Goal: Task Accomplishment & Management: Use online tool/utility

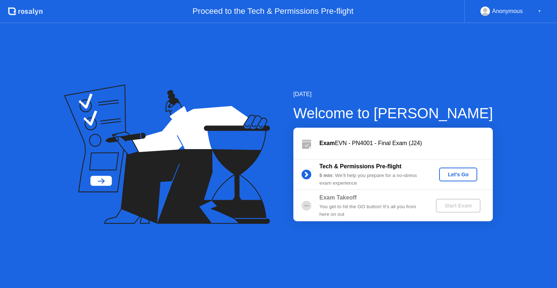
click at [452, 174] on div "Let's Go" at bounding box center [458, 175] width 32 height 6
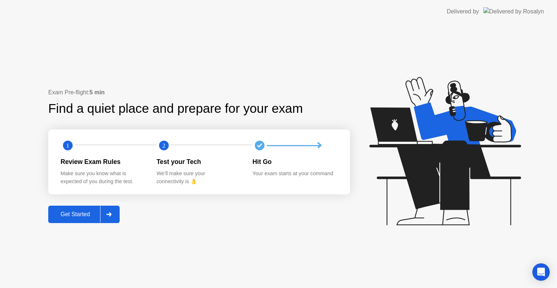
click at [115, 211] on div at bounding box center [108, 214] width 17 height 17
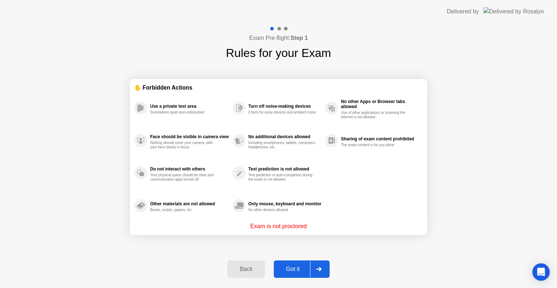
click at [280, 270] on div "Got it" at bounding box center [293, 269] width 34 height 7
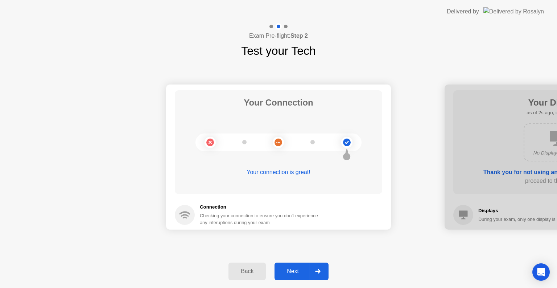
click at [300, 269] on div "Next" at bounding box center [293, 271] width 32 height 7
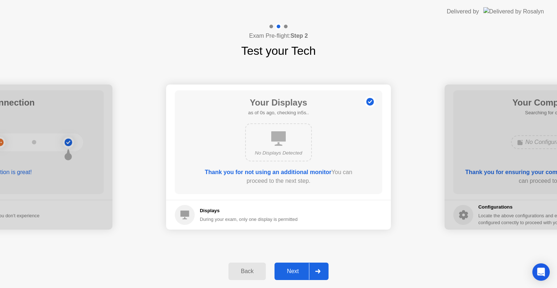
click at [300, 269] on div "Next" at bounding box center [293, 271] width 32 height 7
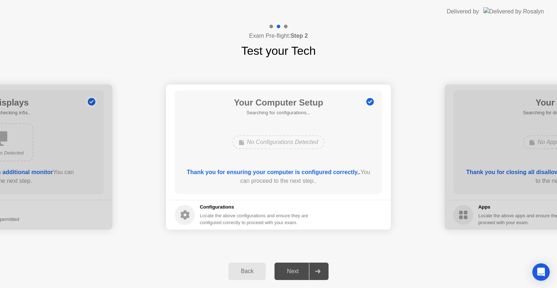
click at [300, 269] on div "Next" at bounding box center [293, 271] width 32 height 7
click at [320, 273] on div at bounding box center [317, 271] width 17 height 17
click at [289, 148] on div "No Configurations Detected" at bounding box center [278, 142] width 92 height 14
click at [289, 271] on div "Next" at bounding box center [293, 271] width 32 height 7
click at [287, 186] on div "Thank you for ensuring your computer is configured correctly.. You can proceed …" at bounding box center [278, 178] width 187 height 20
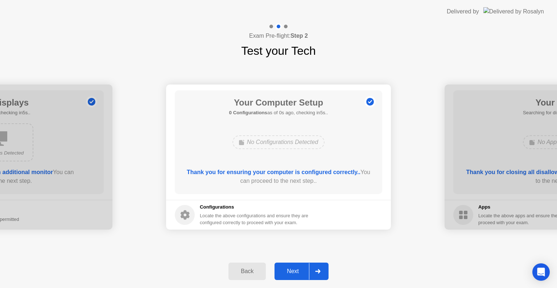
click at [294, 271] on div "Next" at bounding box center [293, 271] width 32 height 7
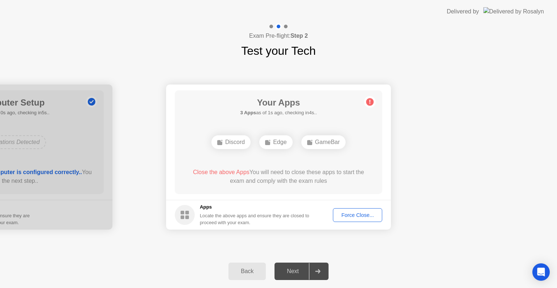
click at [356, 213] on div "Force Close..." at bounding box center [357, 215] width 44 height 6
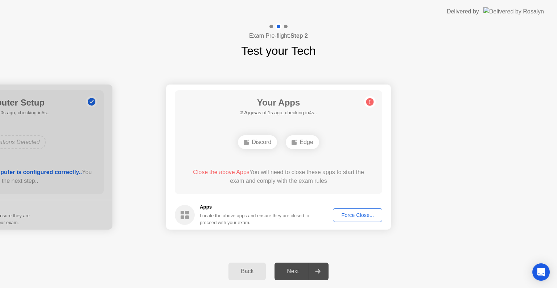
click at [364, 216] on div "Force Close..." at bounding box center [357, 215] width 44 height 6
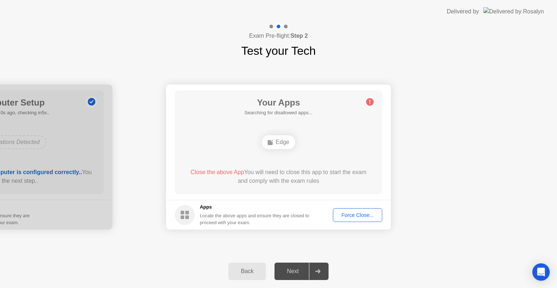
click at [347, 216] on div "Force Close..." at bounding box center [357, 215] width 44 height 6
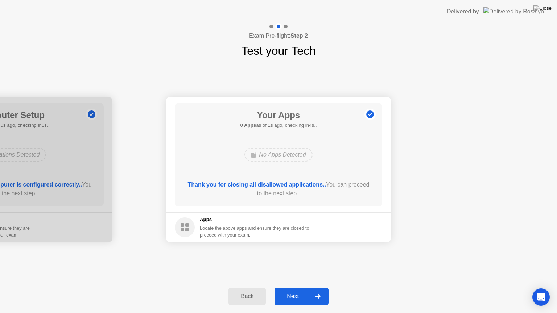
click at [309, 288] on div at bounding box center [317, 296] width 17 height 17
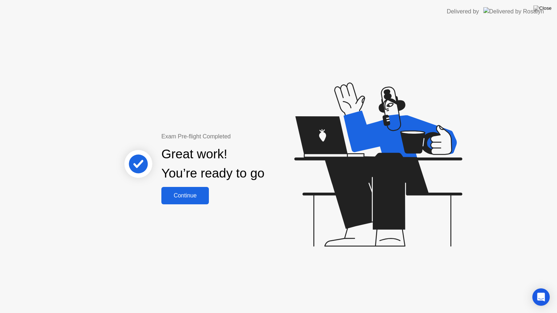
click at [180, 201] on button "Continue" at bounding box center [185, 195] width 48 height 17
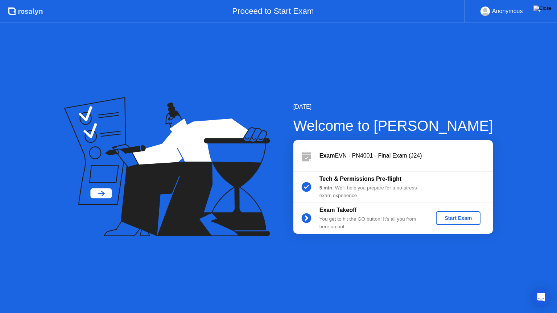
click at [467, 221] on div "Start Exam" at bounding box center [458, 218] width 39 height 6
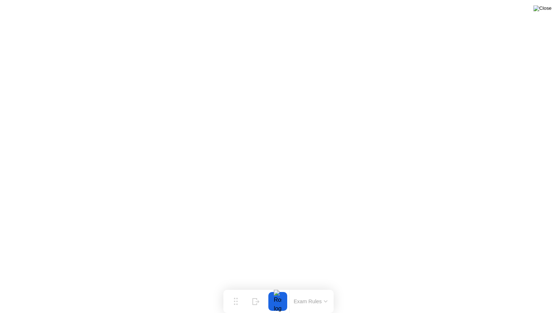
click at [544, 11] on img at bounding box center [542, 8] width 18 height 6
